Goal: Transaction & Acquisition: Obtain resource

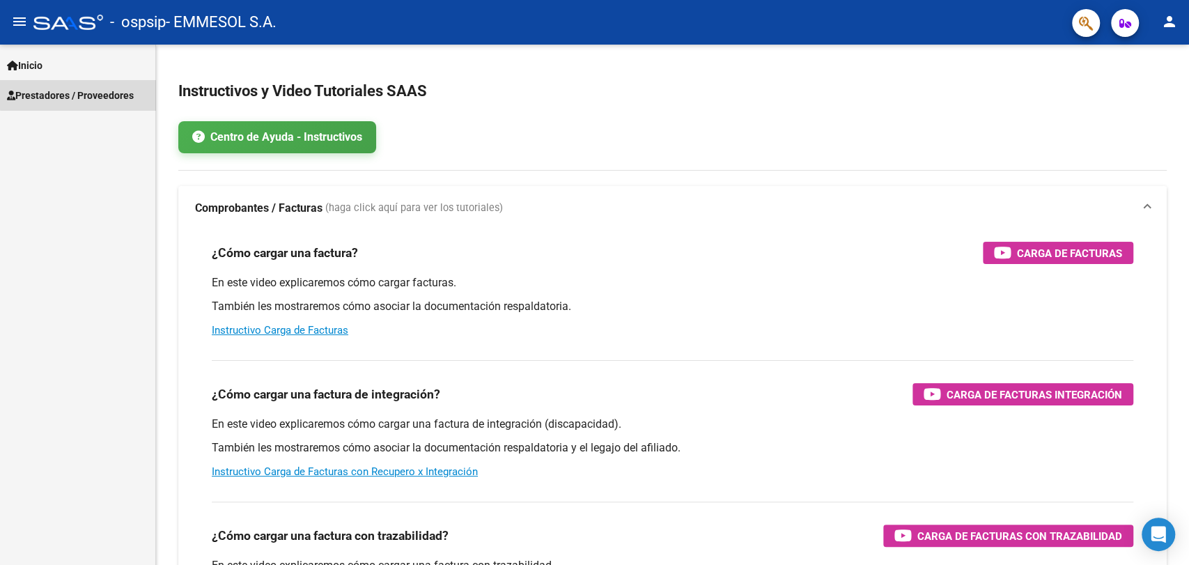
click at [93, 90] on span "Prestadores / Proveedores" at bounding box center [70, 95] width 127 height 15
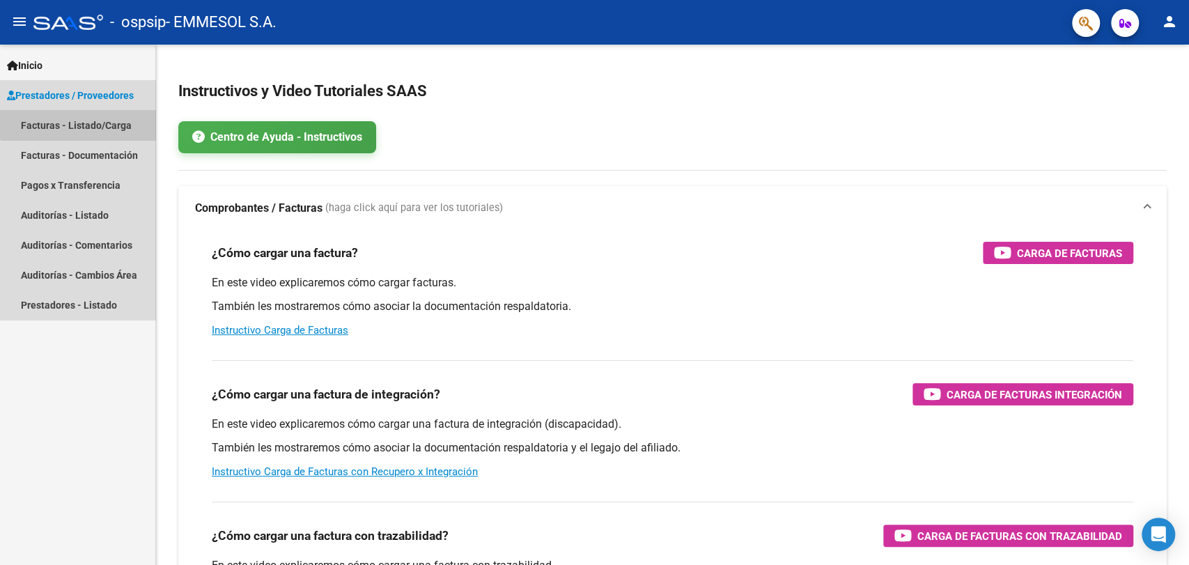
click at [109, 121] on link "Facturas - Listado/Carga" at bounding box center [77, 125] width 155 height 30
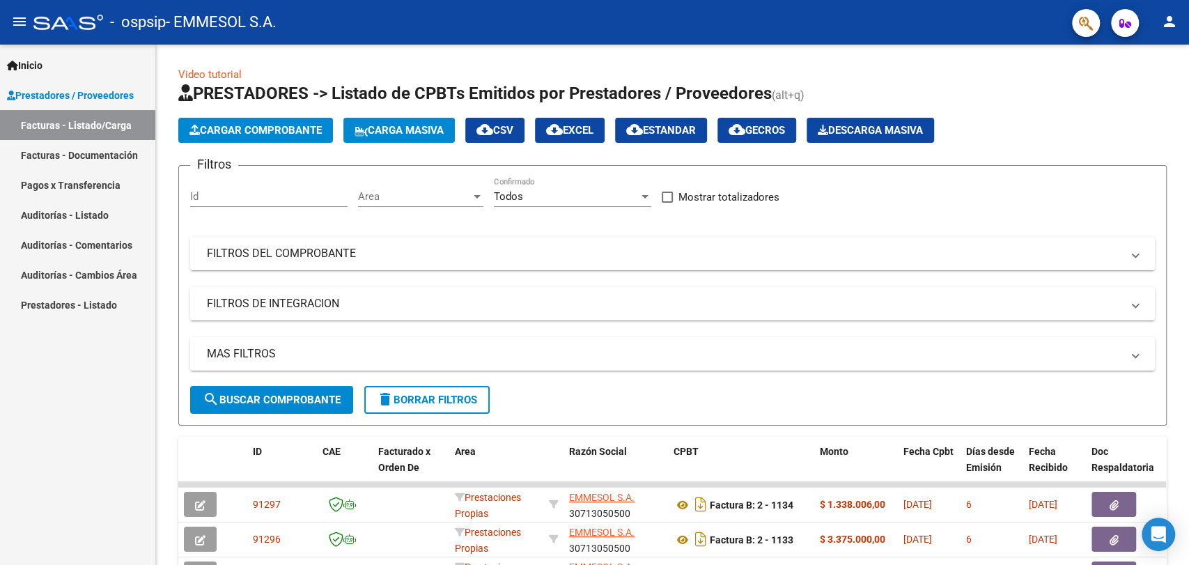
click at [70, 389] on div "Inicio Instructivos Contacto OS Prestadores / Proveedores Facturas - Listado/Ca…" at bounding box center [77, 305] width 155 height 520
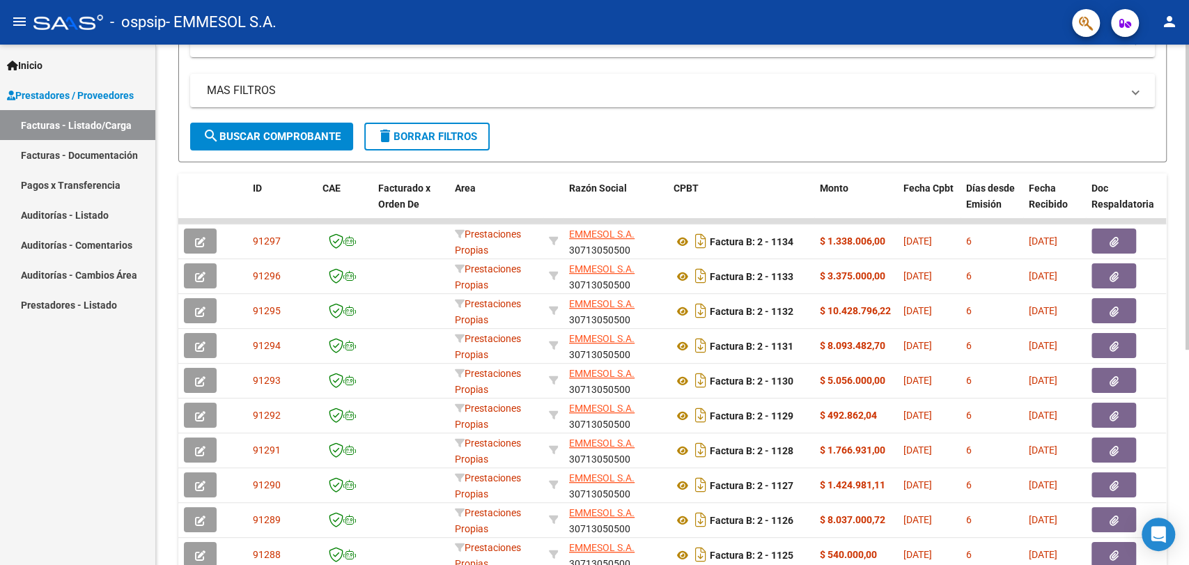
click at [1145, 348] on div "Video tutorial PRESTADORES -> Listado de CPBTs Emitidos por Prestadores / Prove…" at bounding box center [674, 219] width 1036 height 876
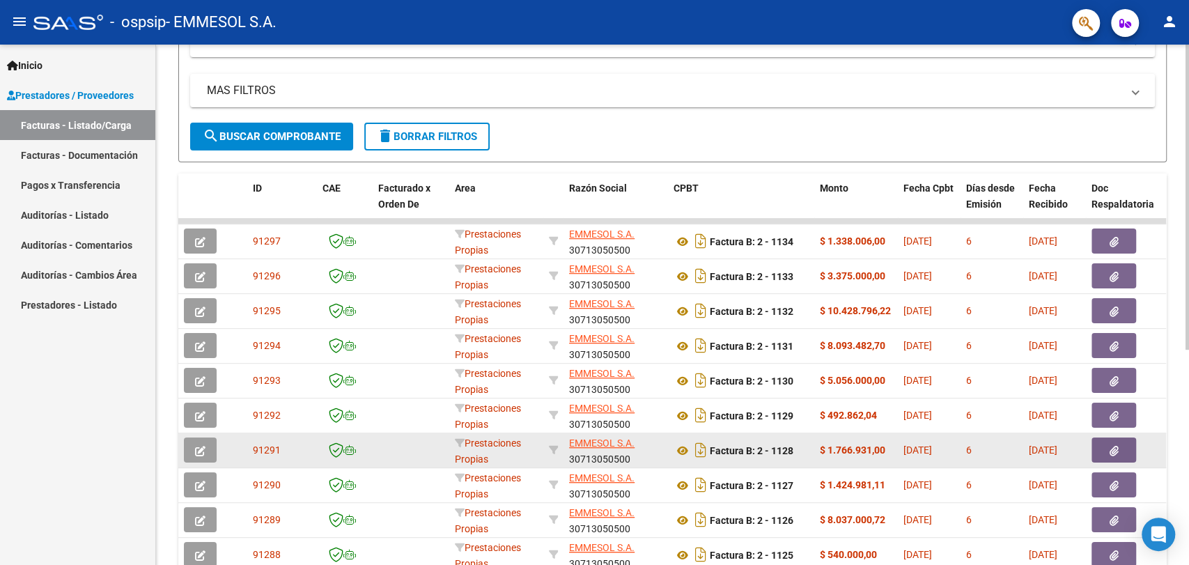
scroll to position [353, 0]
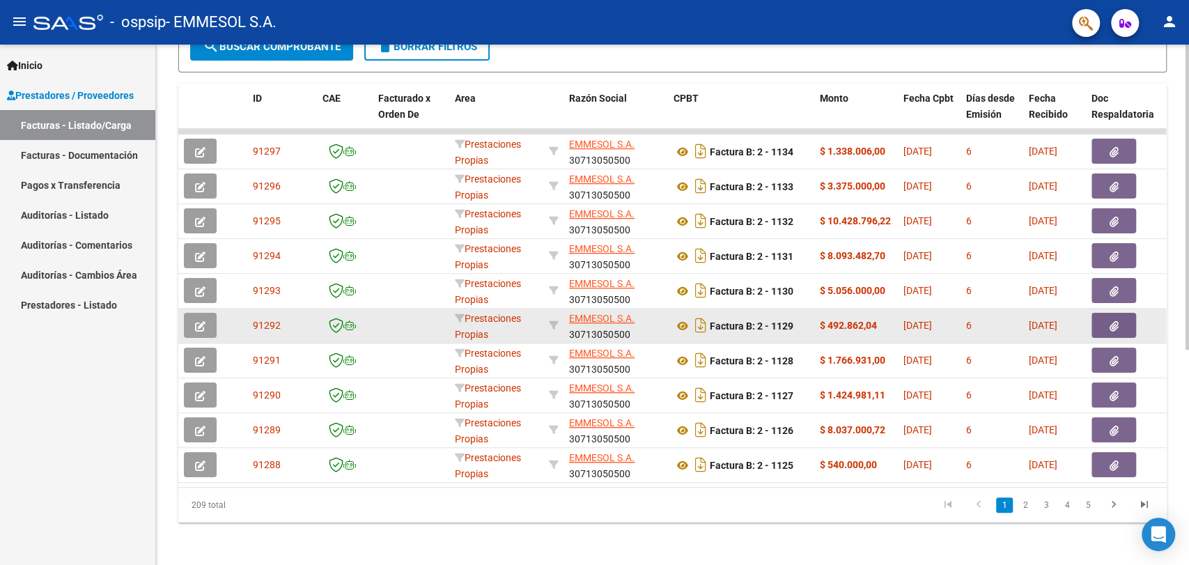
click at [1114, 326] on icon "button" at bounding box center [1114, 326] width 9 height 10
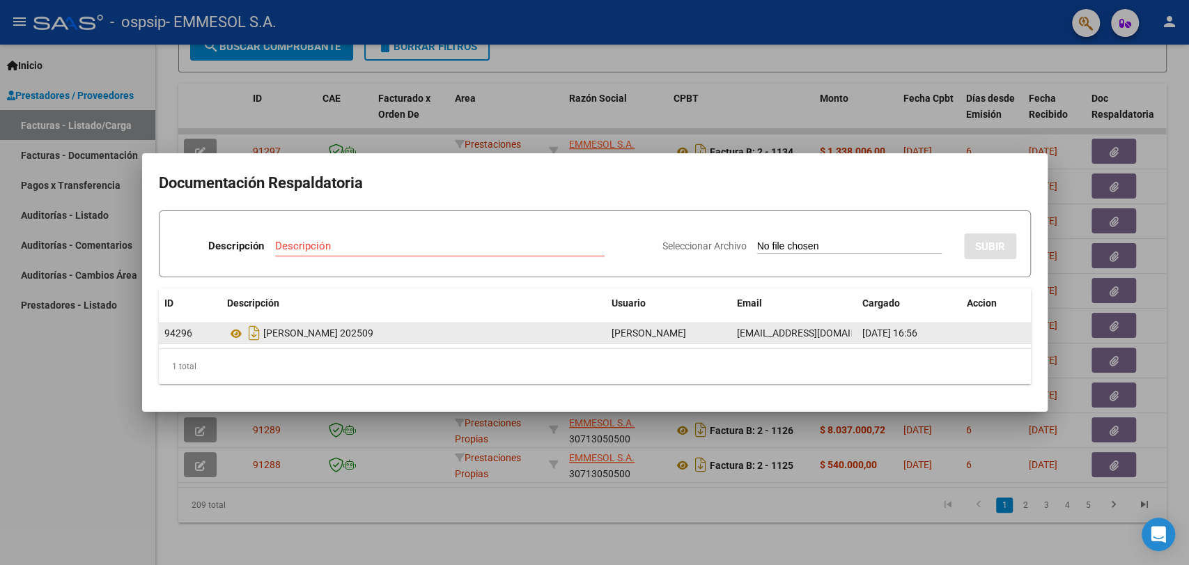
click at [599, 338] on div "[PERSON_NAME] 202509" at bounding box center [413, 333] width 373 height 22
click at [407, 335] on div "[PERSON_NAME] 202509" at bounding box center [413, 333] width 373 height 22
click at [345, 329] on div "[PERSON_NAME] 202509" at bounding box center [413, 333] width 373 height 22
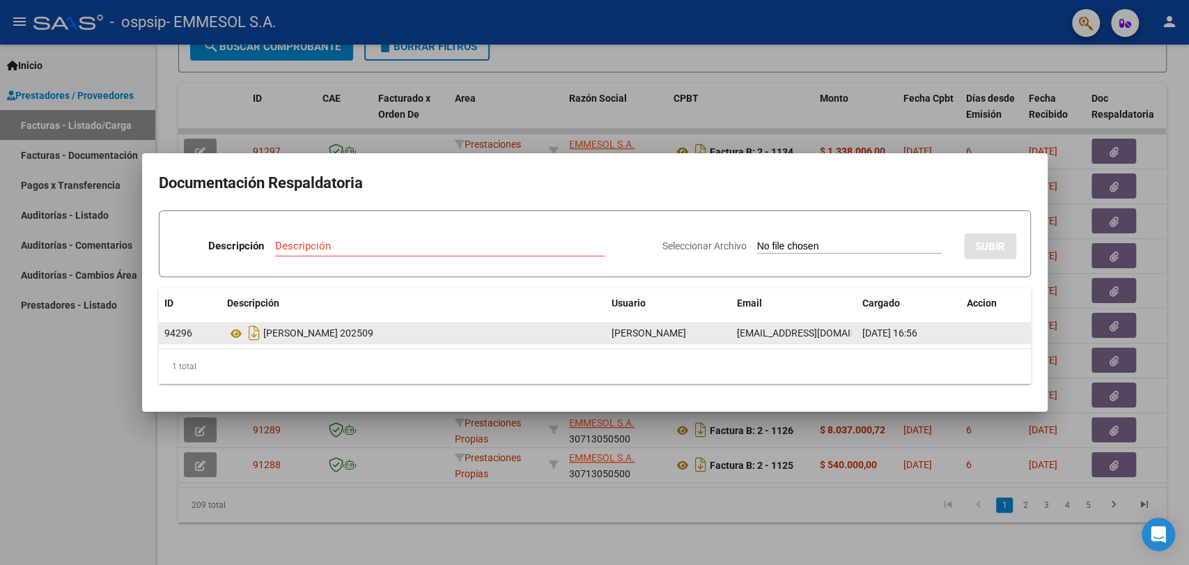
click at [345, 329] on div "[PERSON_NAME] 202509" at bounding box center [413, 333] width 373 height 22
click at [233, 334] on icon at bounding box center [236, 333] width 18 height 17
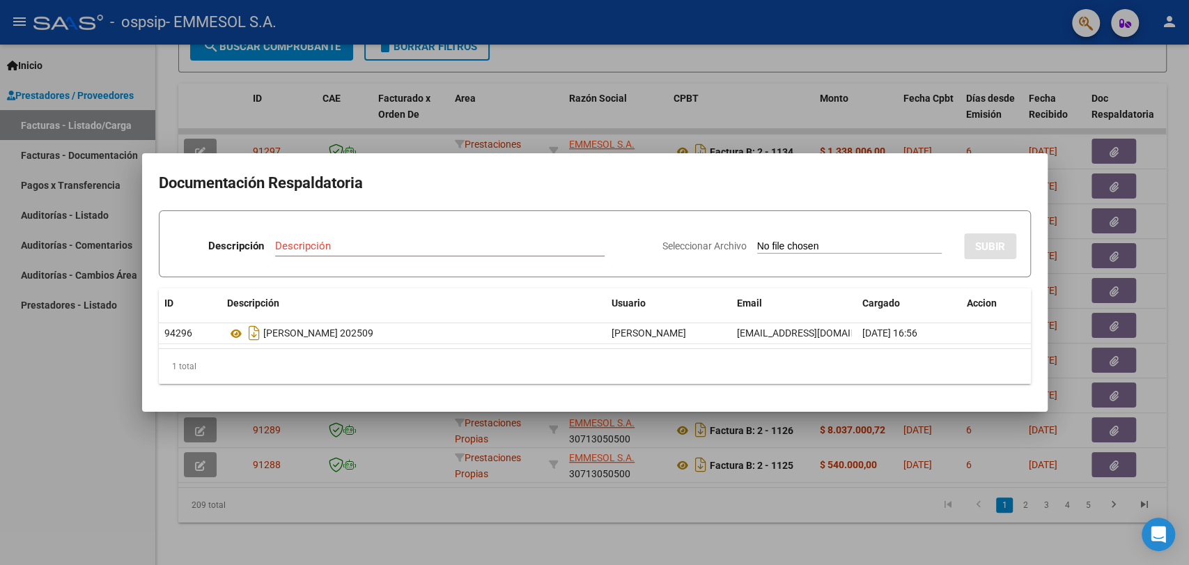
click at [595, 474] on div at bounding box center [594, 282] width 1189 height 565
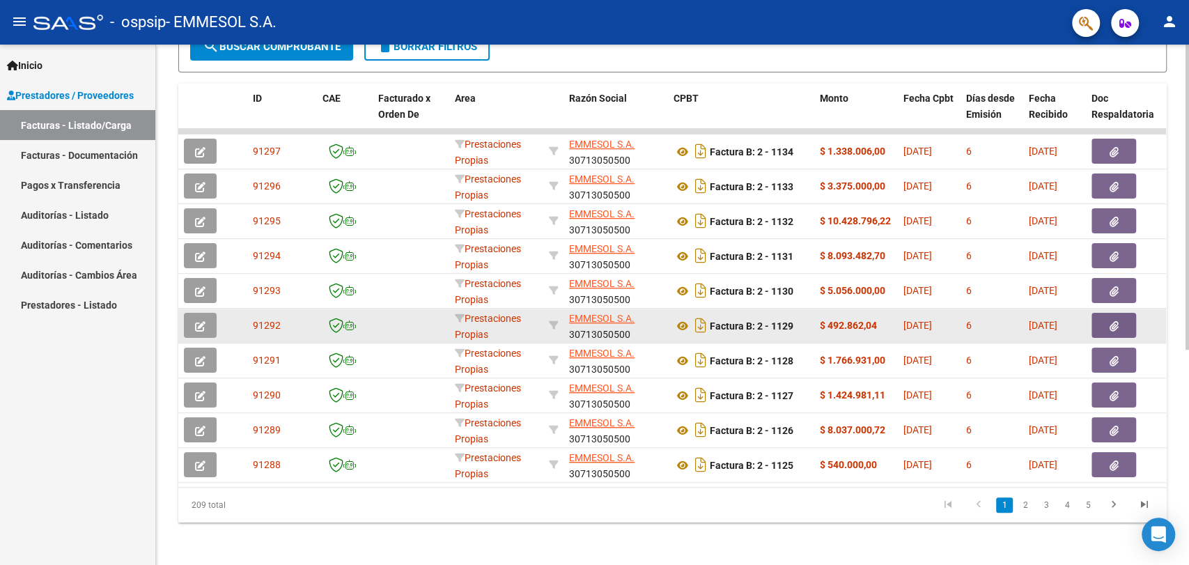
click at [1099, 328] on button "button" at bounding box center [1113, 325] width 45 height 25
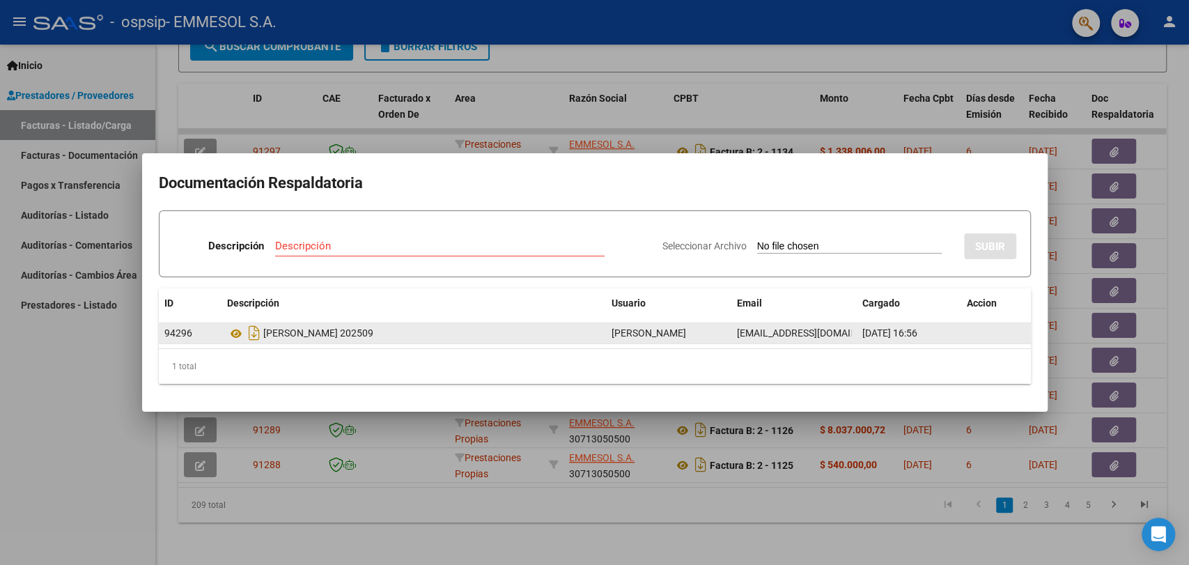
click at [975, 333] on datatable-body-cell at bounding box center [996, 333] width 70 height 20
click at [571, 340] on div "[PERSON_NAME] 202509" at bounding box center [413, 333] width 373 height 22
click at [186, 329] on span "94296" at bounding box center [178, 332] width 28 height 11
click at [796, 336] on span "[EMAIL_ADDRESS][DOMAIN_NAME]" at bounding box center [814, 332] width 155 height 11
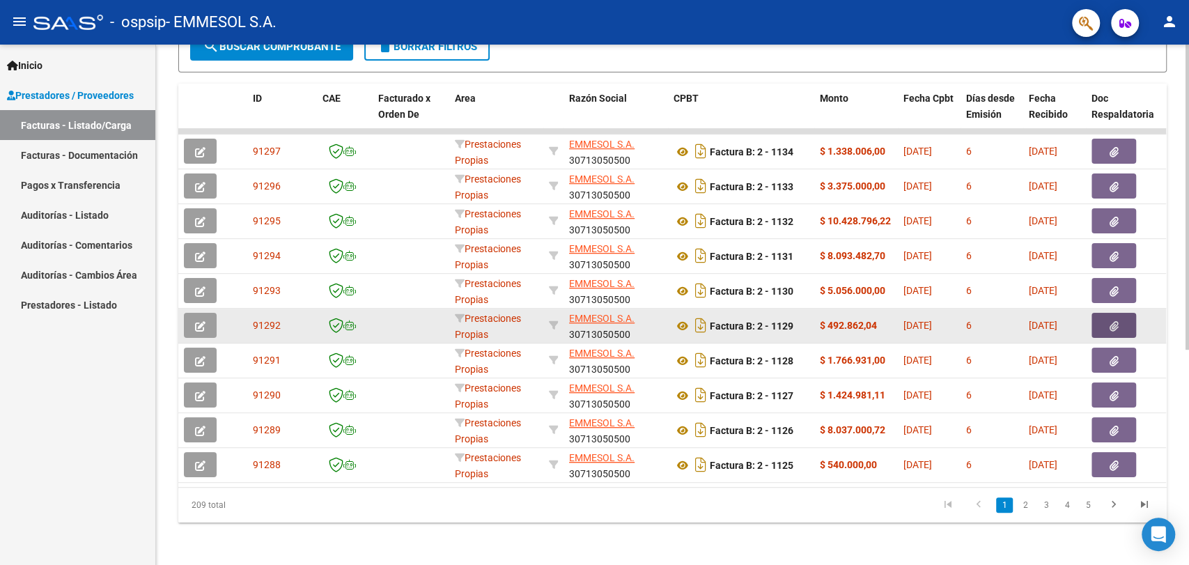
click at [1092, 328] on button "button" at bounding box center [1113, 325] width 45 height 25
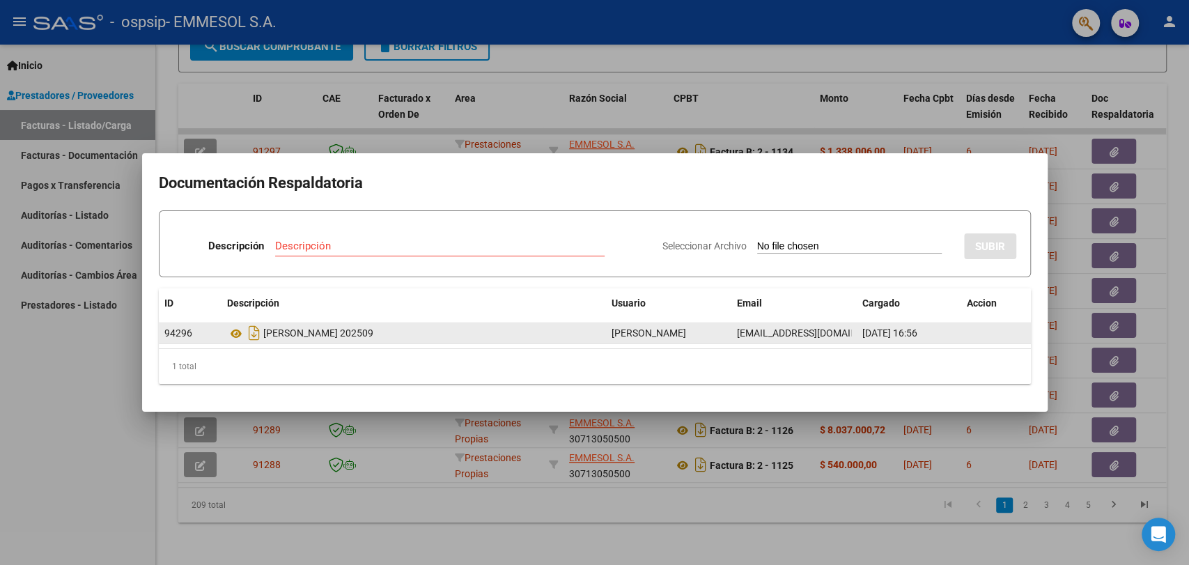
click at [980, 335] on datatable-body-cell at bounding box center [996, 333] width 70 height 20
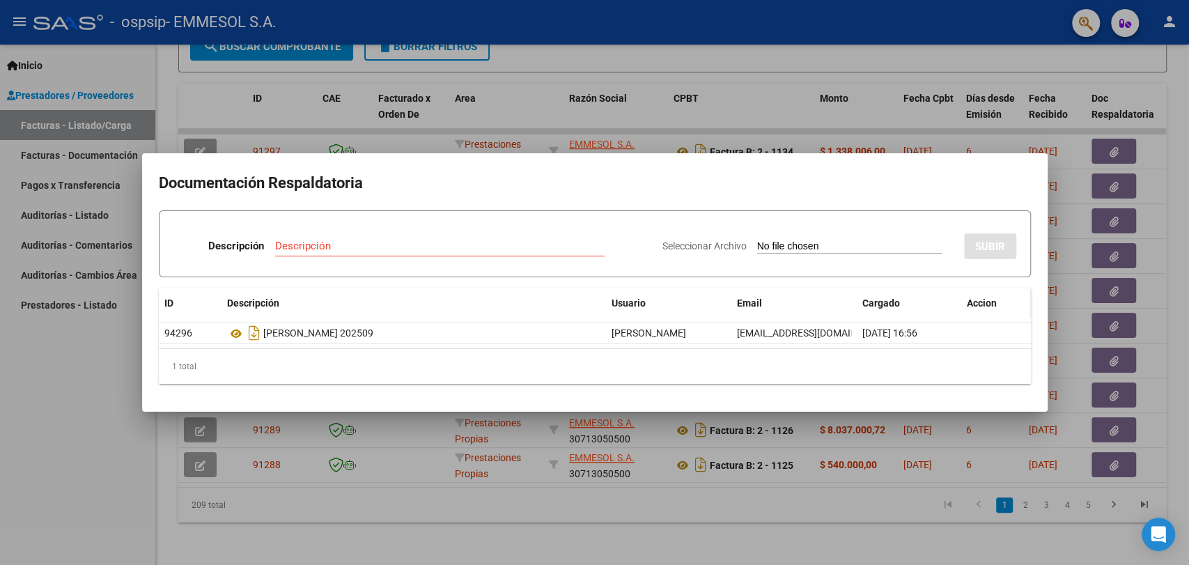
click at [997, 297] on div "Accion" at bounding box center [996, 303] width 59 height 16
click at [740, 297] on span "Email" at bounding box center [749, 302] width 25 height 11
click at [618, 303] on span "Usuario" at bounding box center [629, 302] width 34 height 11
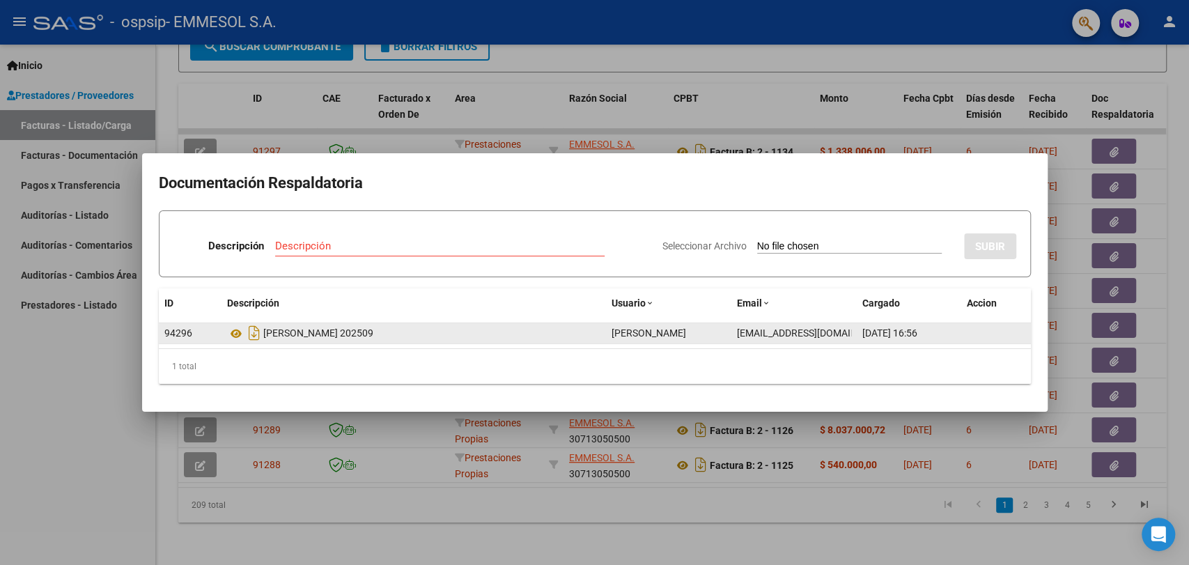
click at [907, 334] on span "[DATE] 16:56" at bounding box center [889, 332] width 55 height 11
click at [351, 323] on div "[PERSON_NAME] 202509" at bounding box center [413, 333] width 373 height 22
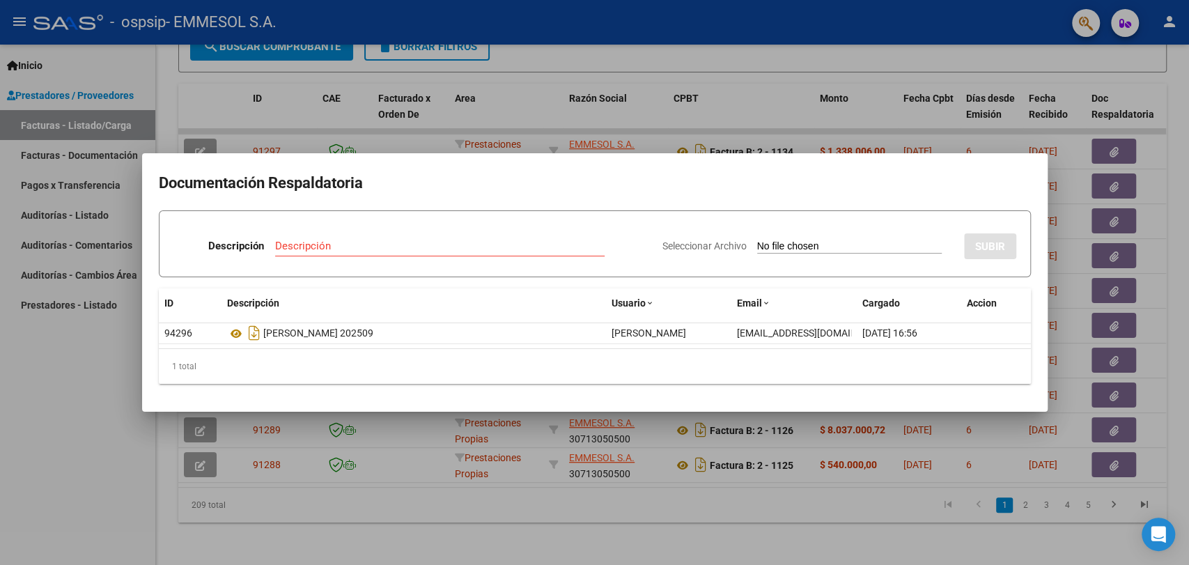
click at [318, 246] on input "Descripción" at bounding box center [439, 246] width 329 height 13
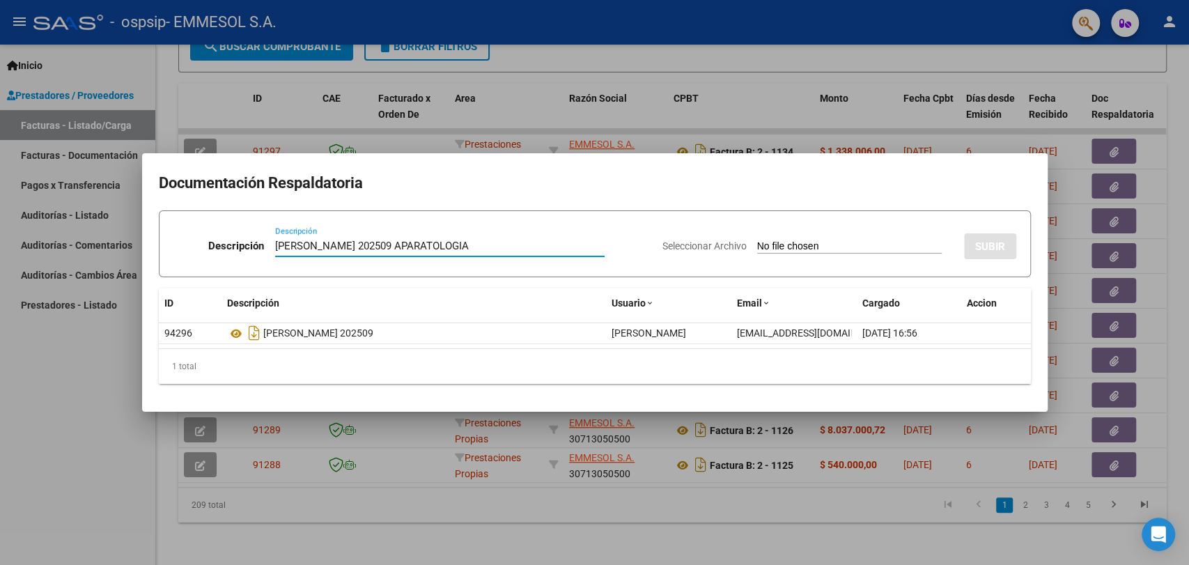
type input "[PERSON_NAME] 202509 APARATOLOGIA"
click at [757, 240] on input "Seleccionar Archivo" at bounding box center [849, 246] width 185 height 13
click at [827, 244] on input "Seleccionar Archivo" at bounding box center [849, 246] width 185 height 13
type input "C:\fakepath\202509 APARATOLOGIA.zip"
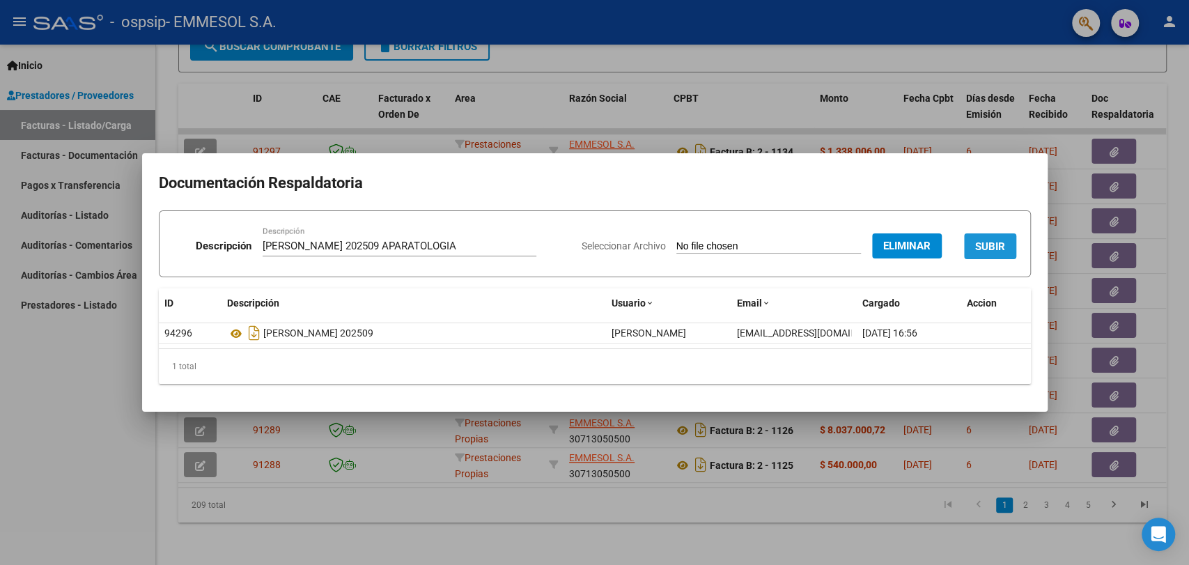
click at [986, 241] on span "SUBIR" at bounding box center [990, 246] width 30 height 13
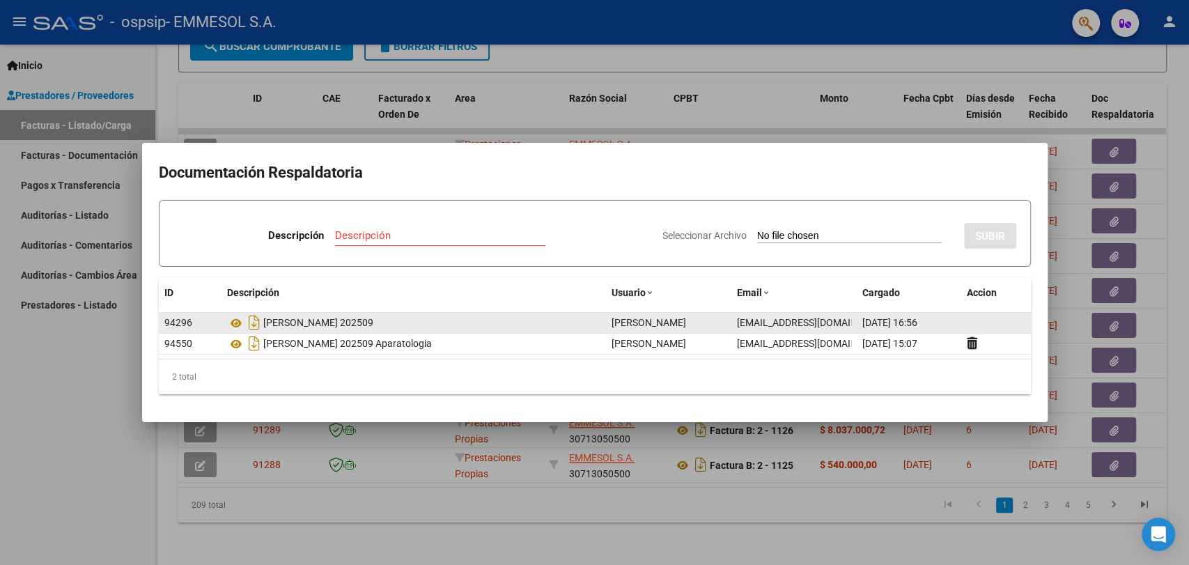
click at [981, 316] on datatable-body-cell at bounding box center [996, 323] width 70 height 20
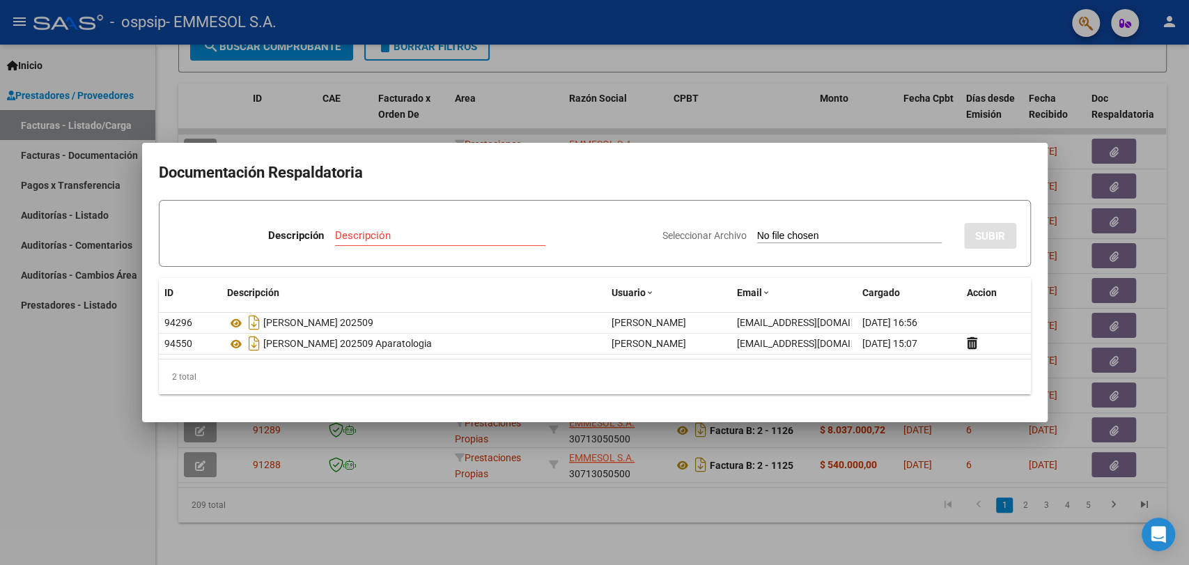
click at [419, 507] on div at bounding box center [594, 282] width 1189 height 565
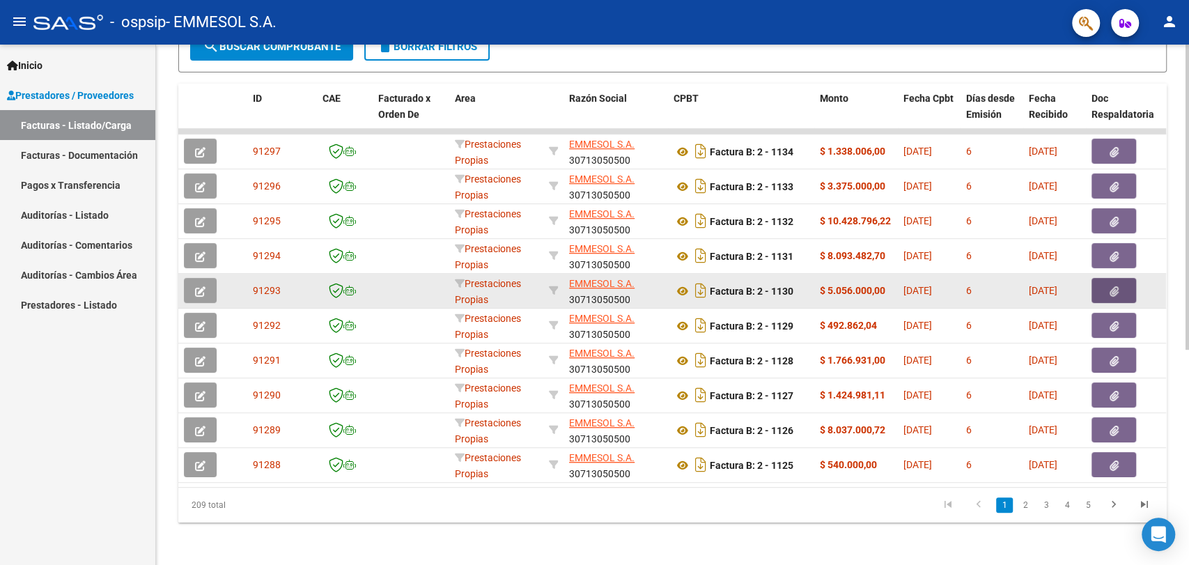
click at [1098, 295] on button "button" at bounding box center [1113, 290] width 45 height 25
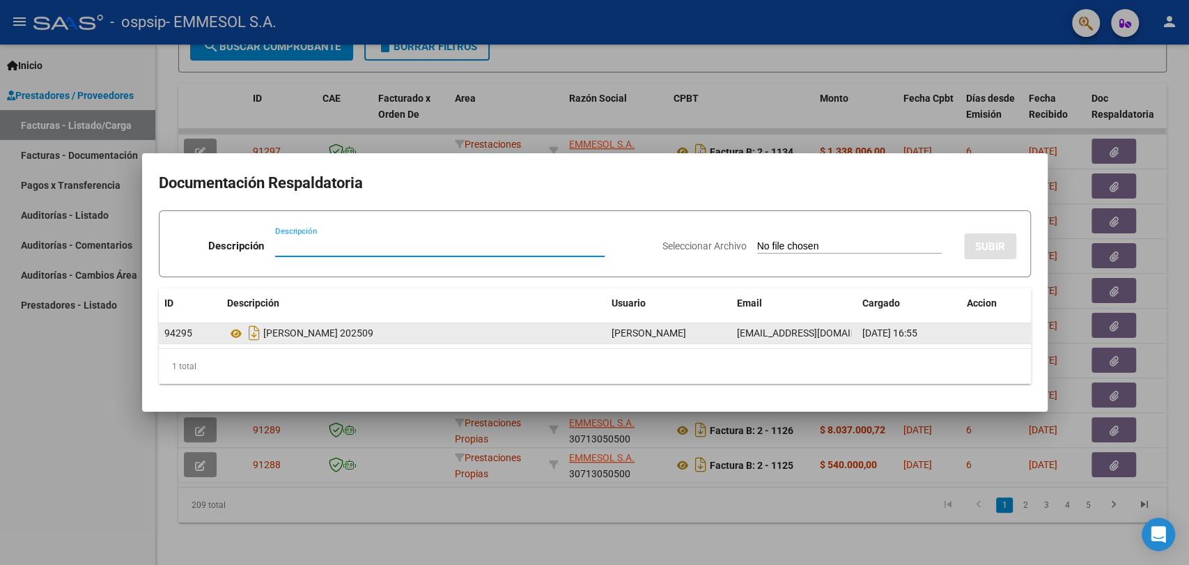
click at [853, 328] on datatable-body-cell "[EMAIL_ADDRESS][DOMAIN_NAME]" at bounding box center [793, 333] width 125 height 20
click at [396, 333] on div "[PERSON_NAME] 202509" at bounding box center [413, 333] width 373 height 22
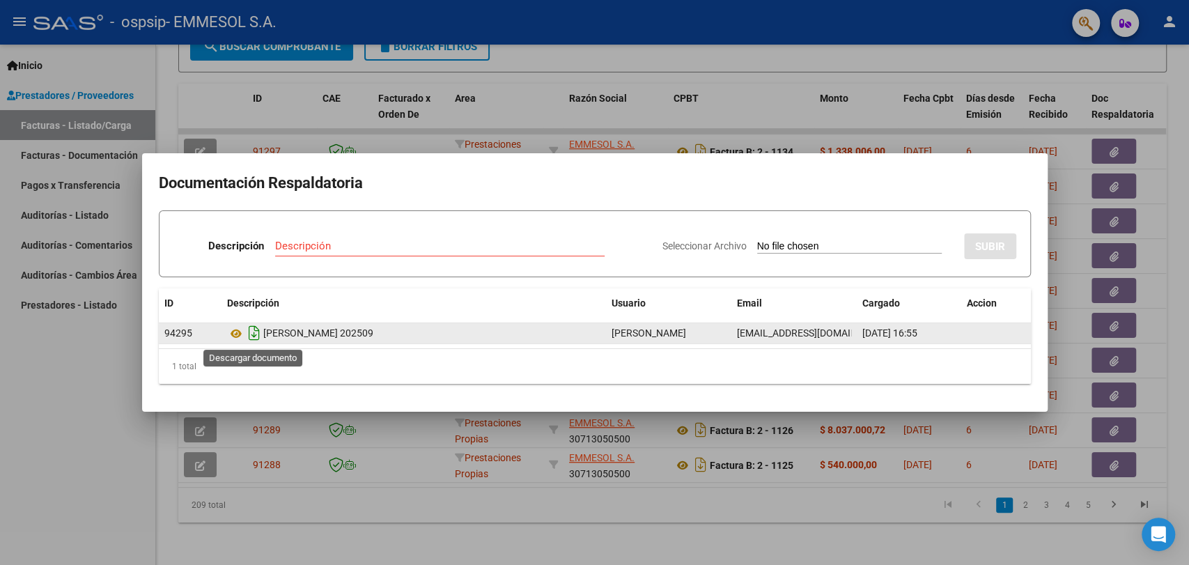
click at [254, 332] on icon "Descargar documento" at bounding box center [254, 333] width 18 height 22
